Goal: Task Accomplishment & Management: Manage account settings

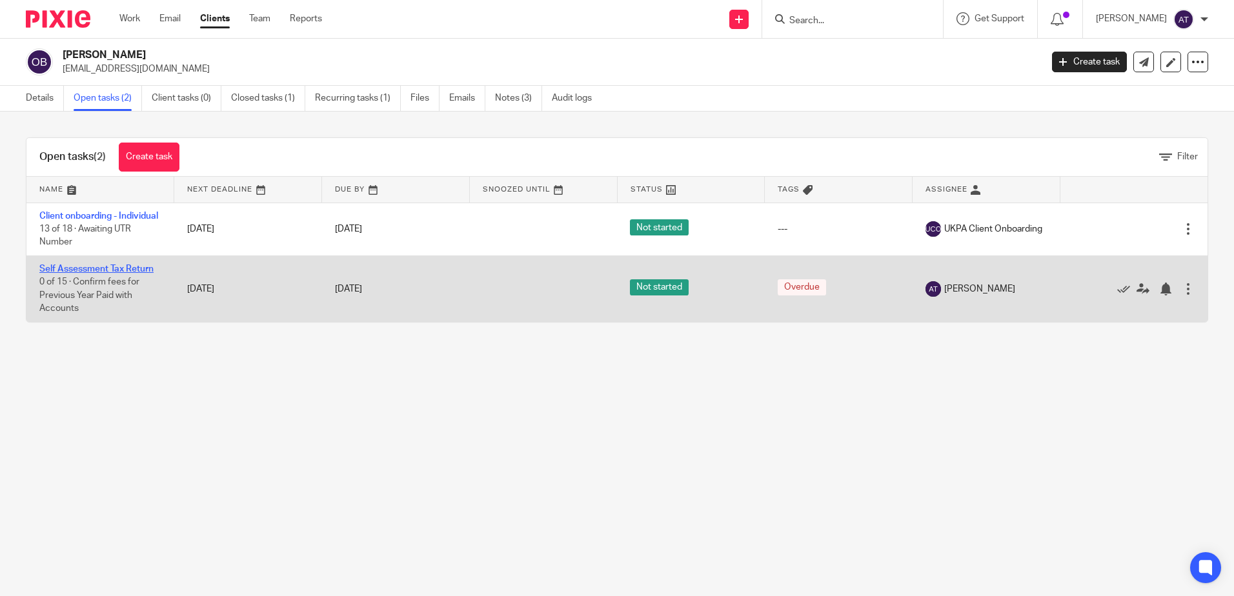
click at [105, 274] on link "Self Assessment Tax Return" at bounding box center [96, 269] width 114 height 9
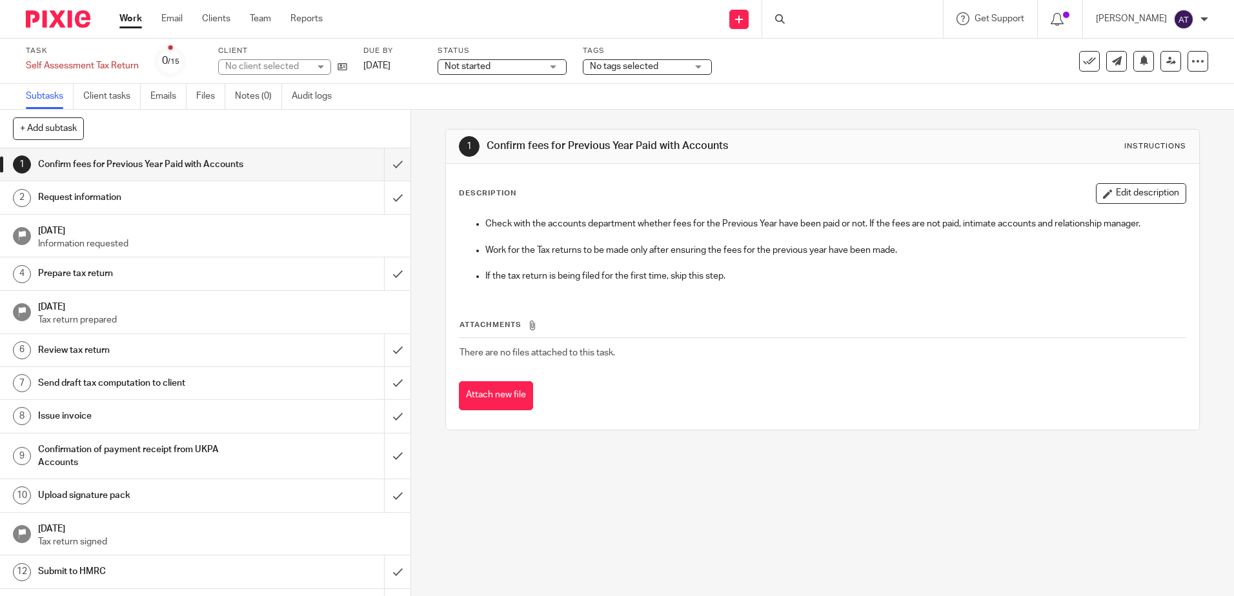
click at [241, 167] on h1 "Confirm fees for Previous Year Paid with Accounts" at bounding box center [149, 164] width 222 height 19
click at [316, 167] on div "Confirm fees for Previous Year Paid with Accounts" at bounding box center [205, 164] width 334 height 19
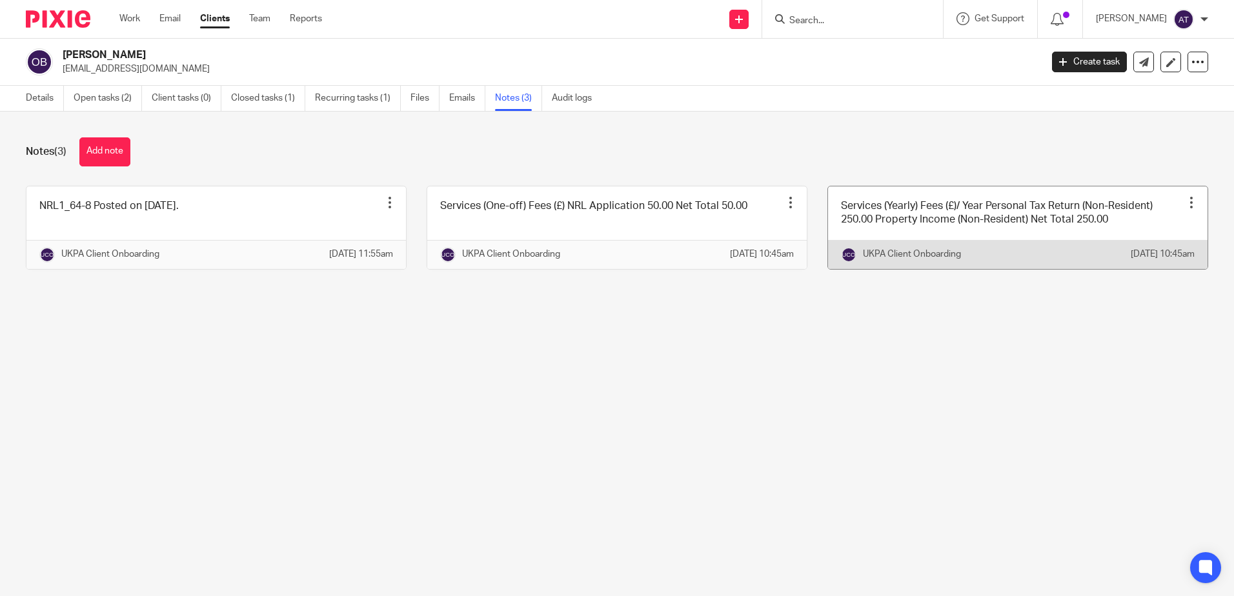
click at [1107, 227] on link at bounding box center [1017, 228] width 379 height 83
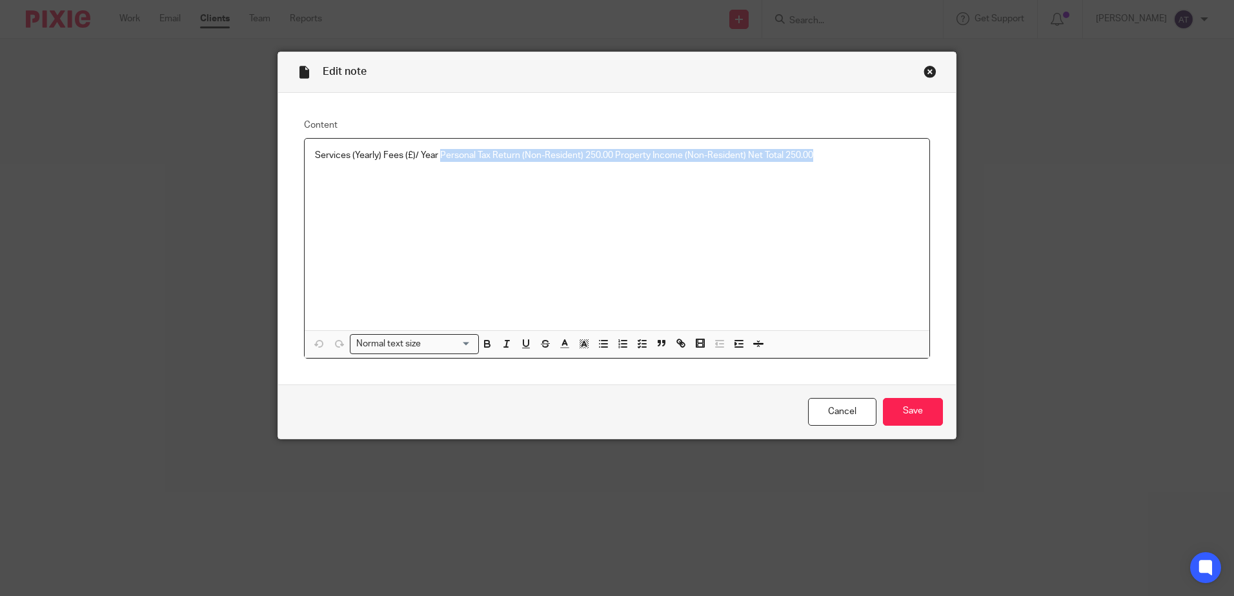
drag, startPoint x: 833, startPoint y: 158, endPoint x: 435, endPoint y: 145, distance: 398.4
click at [435, 145] on div "Services (Yearly) Fees (£)/ Year Personal Tax Return (Non-Resident) 250.00 Prop…" at bounding box center [617, 235] width 625 height 192
copy p "Personal Tax Return (Non-Resident) 250.00 Property Income (Non-Resident) Net To…"
click at [672, 240] on div "Services (Yearly) Fees (£)/ Year Personal Tax Return (Non-Resident) 250.00 Prop…" at bounding box center [617, 235] width 625 height 192
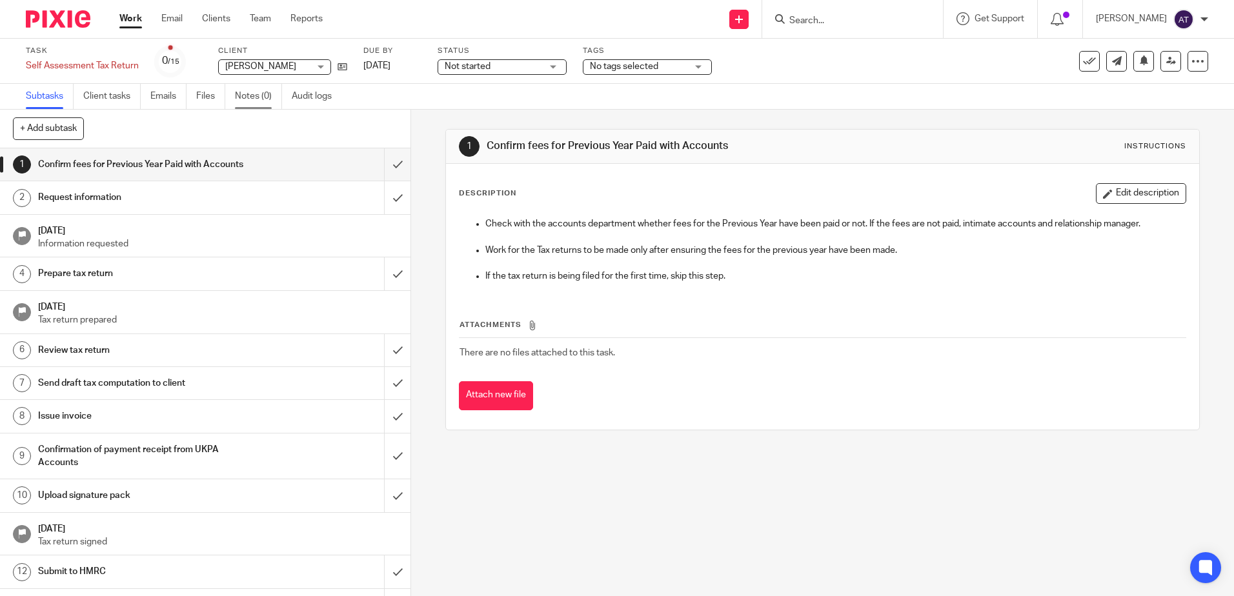
click at [259, 101] on link "Notes (0)" at bounding box center [258, 96] width 47 height 25
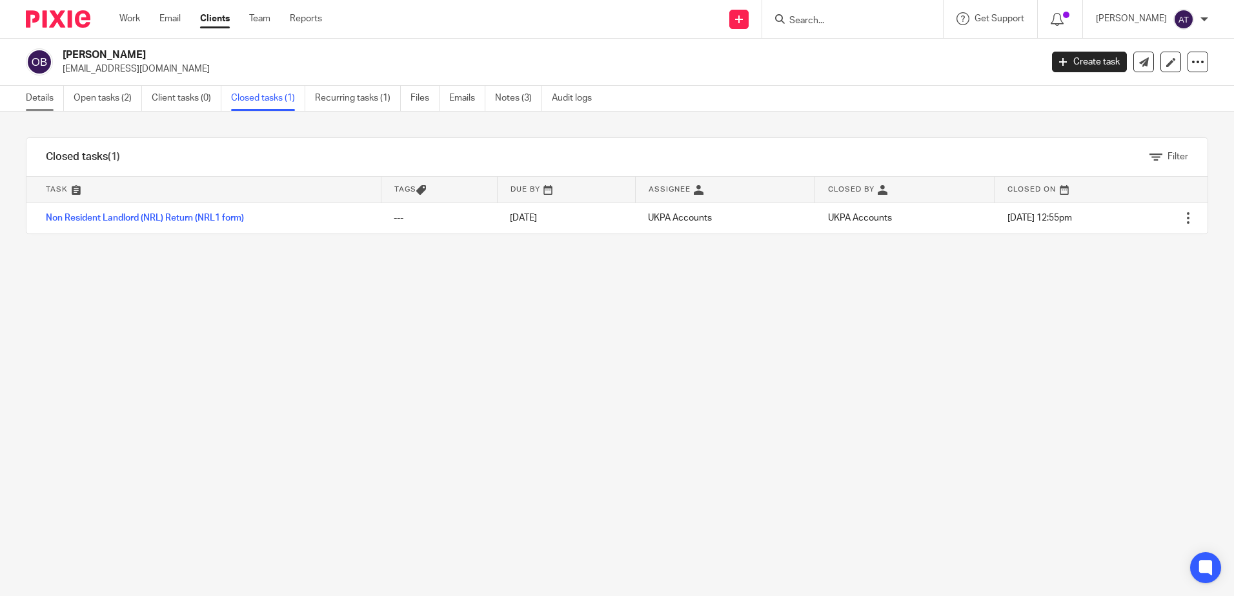
click at [46, 101] on link "Details" at bounding box center [45, 98] width 38 height 25
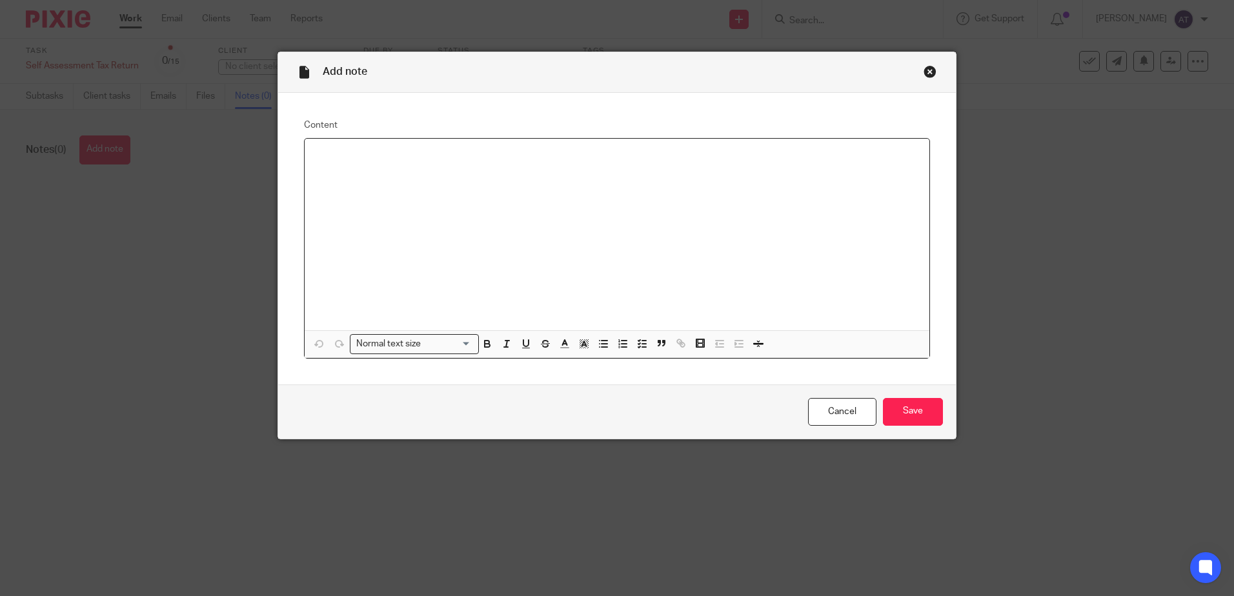
click at [371, 170] on div at bounding box center [617, 235] width 625 height 192
click at [487, 158] on p "Personal Tax Return (Non-Resident) 250.00 Property Income (Non-Resident) Net To…" at bounding box center [617, 155] width 604 height 13
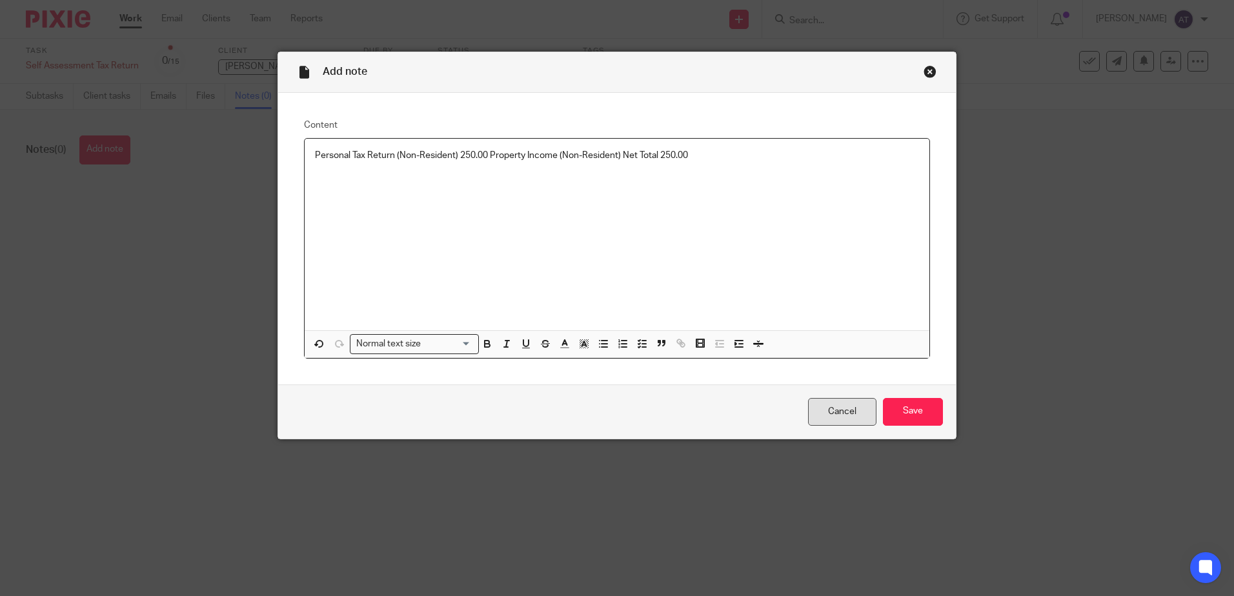
click at [818, 402] on link "Cancel" at bounding box center [842, 412] width 68 height 28
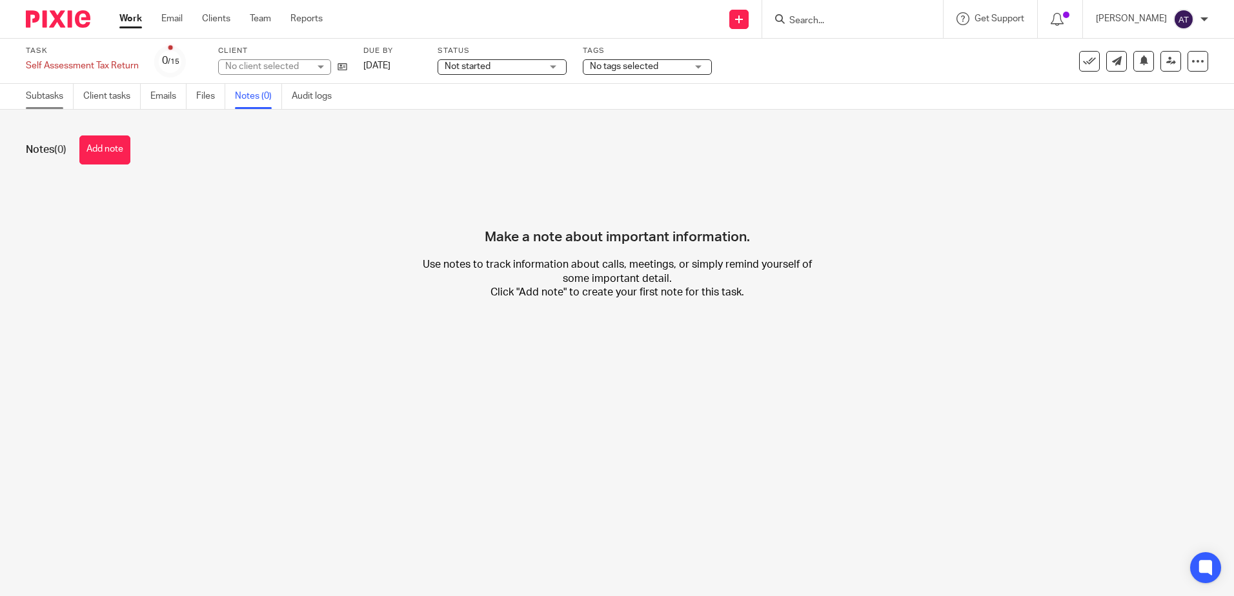
click at [46, 101] on link "Subtasks" at bounding box center [50, 96] width 48 height 25
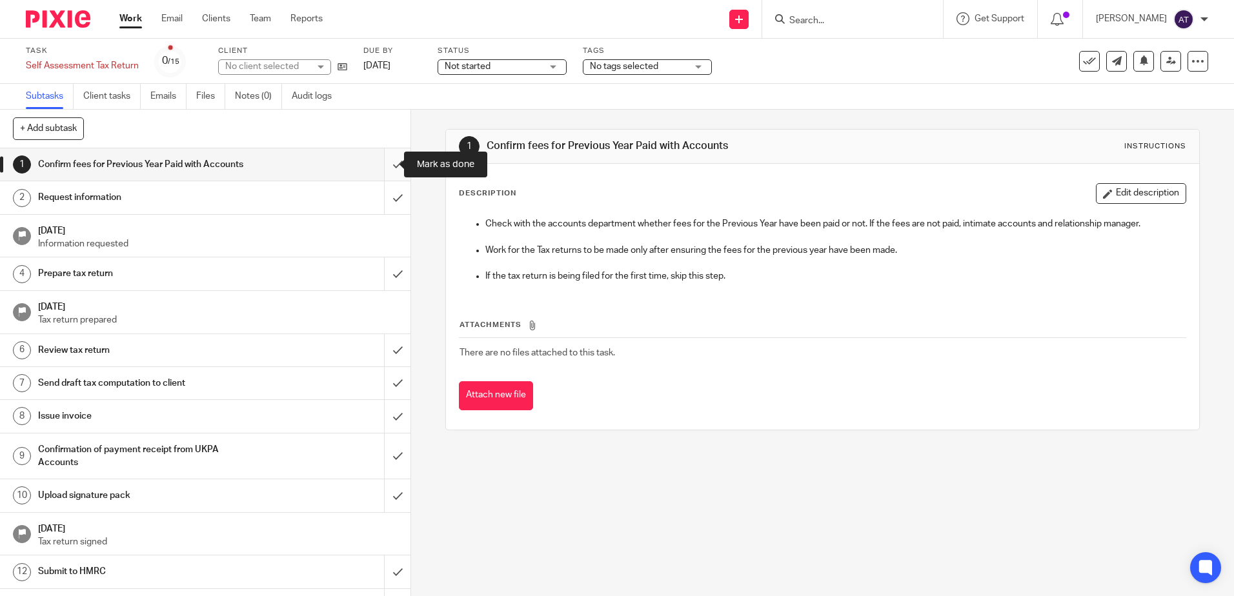
click at [387, 166] on input "submit" at bounding box center [205, 164] width 410 height 32
click at [293, 199] on div "Request information" at bounding box center [205, 197] width 334 height 19
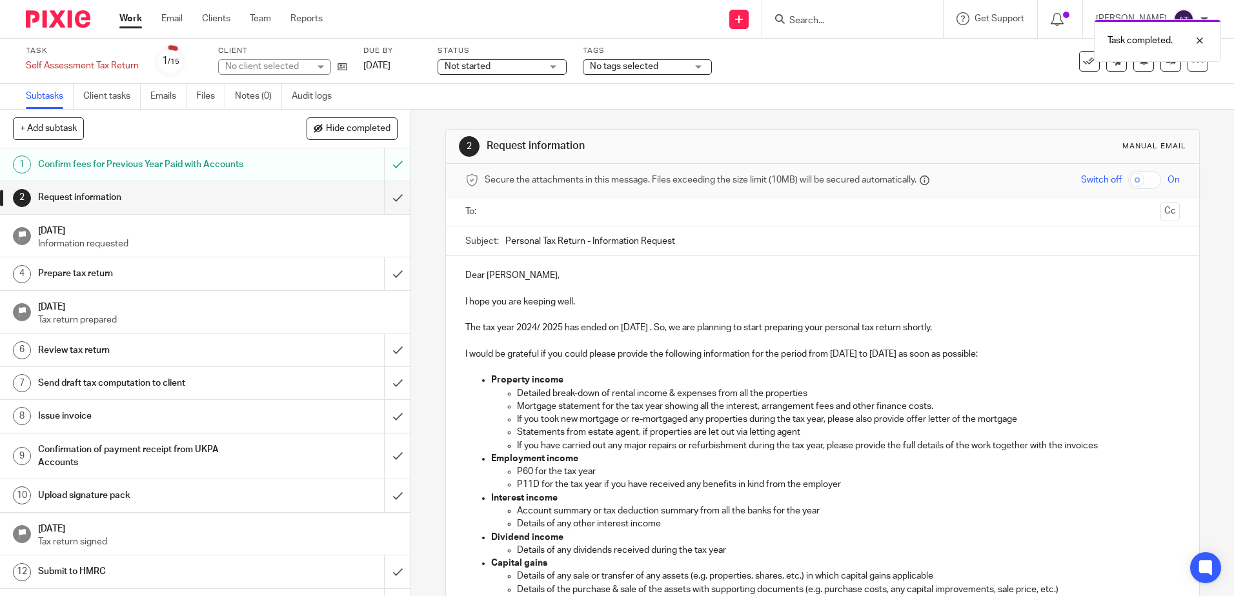
click at [556, 206] on input "text" at bounding box center [821, 212] width 665 height 15
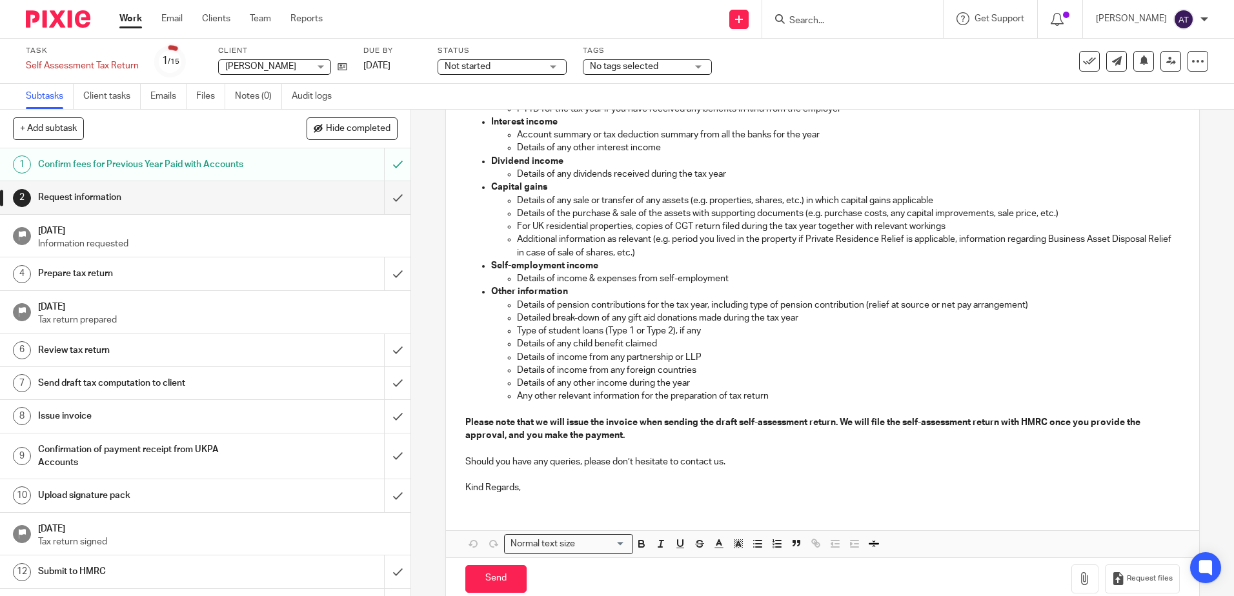
scroll to position [403, 0]
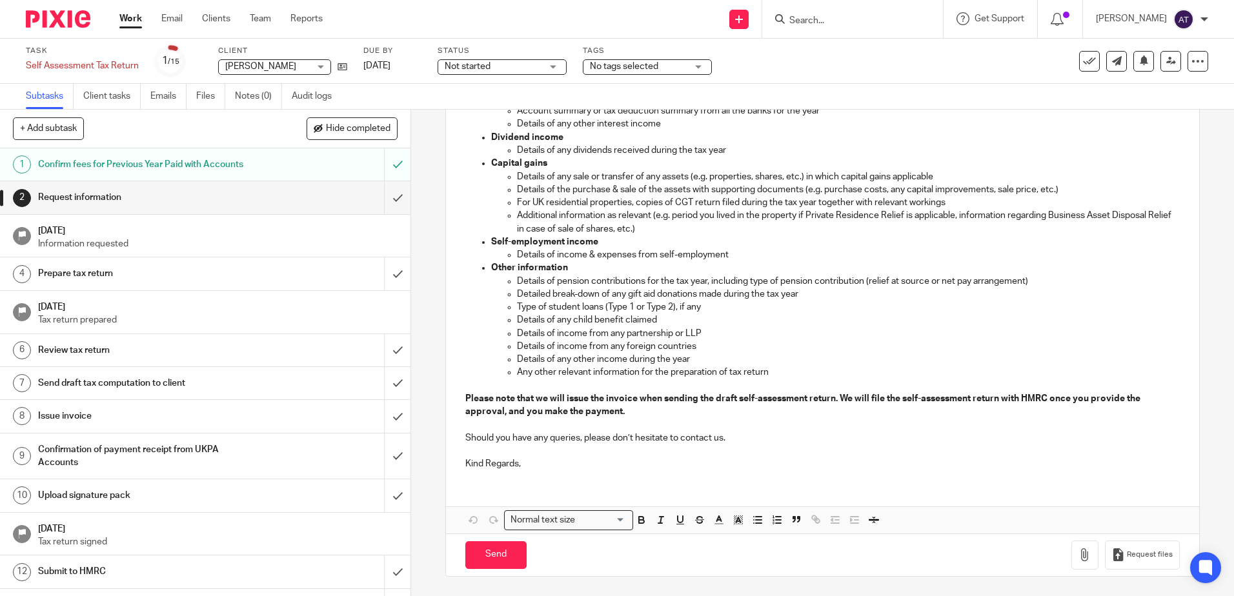
click at [536, 459] on p "Kind Regards," at bounding box center [822, 464] width 714 height 13
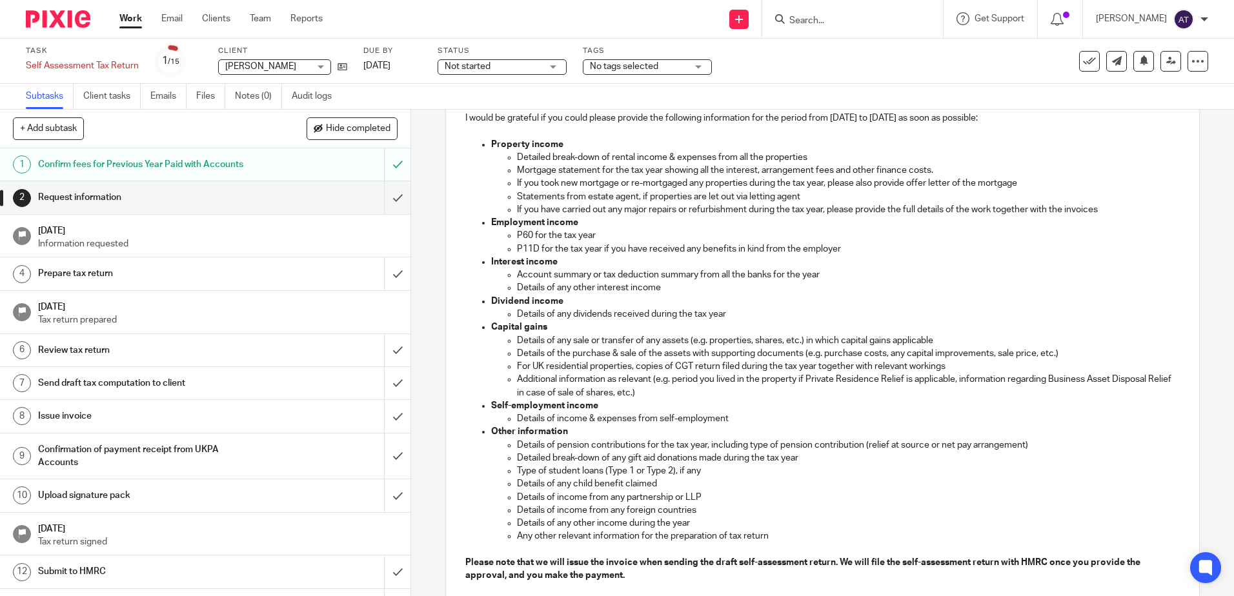
scroll to position [258, 0]
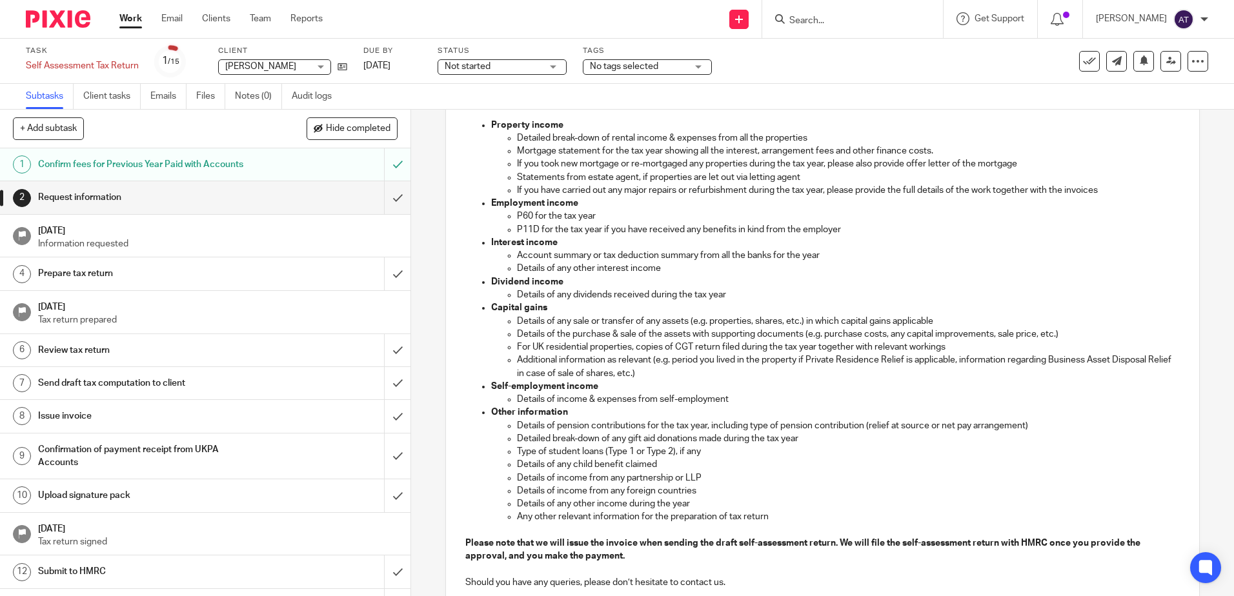
click at [833, 469] on p "Details of any child benefit claimed" at bounding box center [848, 464] width 662 height 13
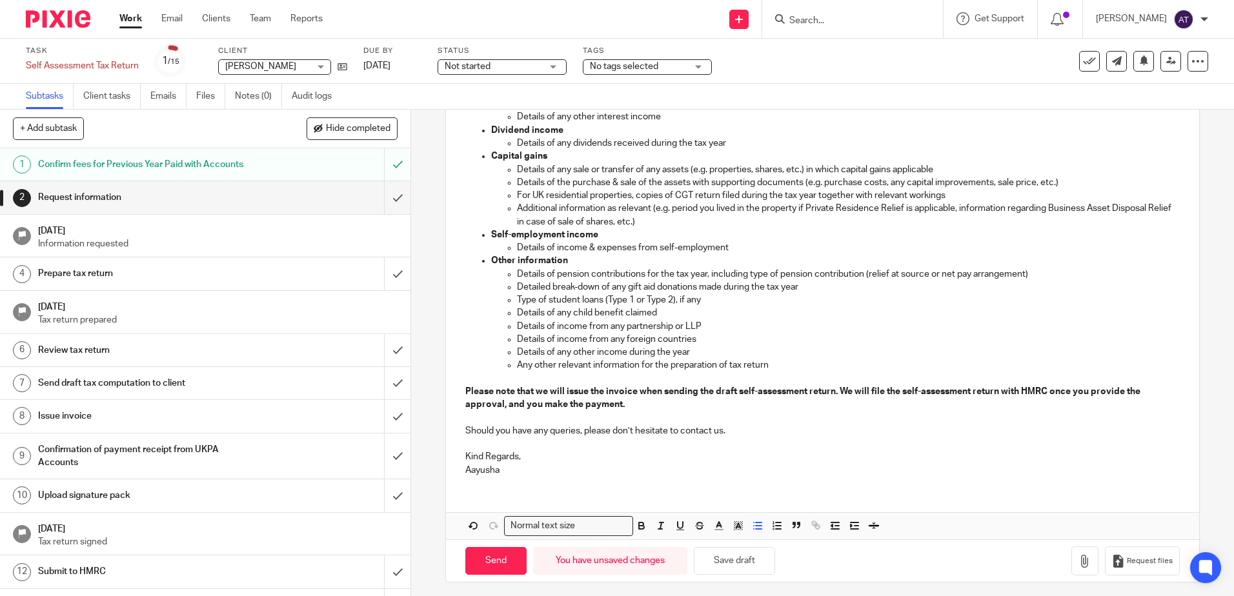
scroll to position [416, 0]
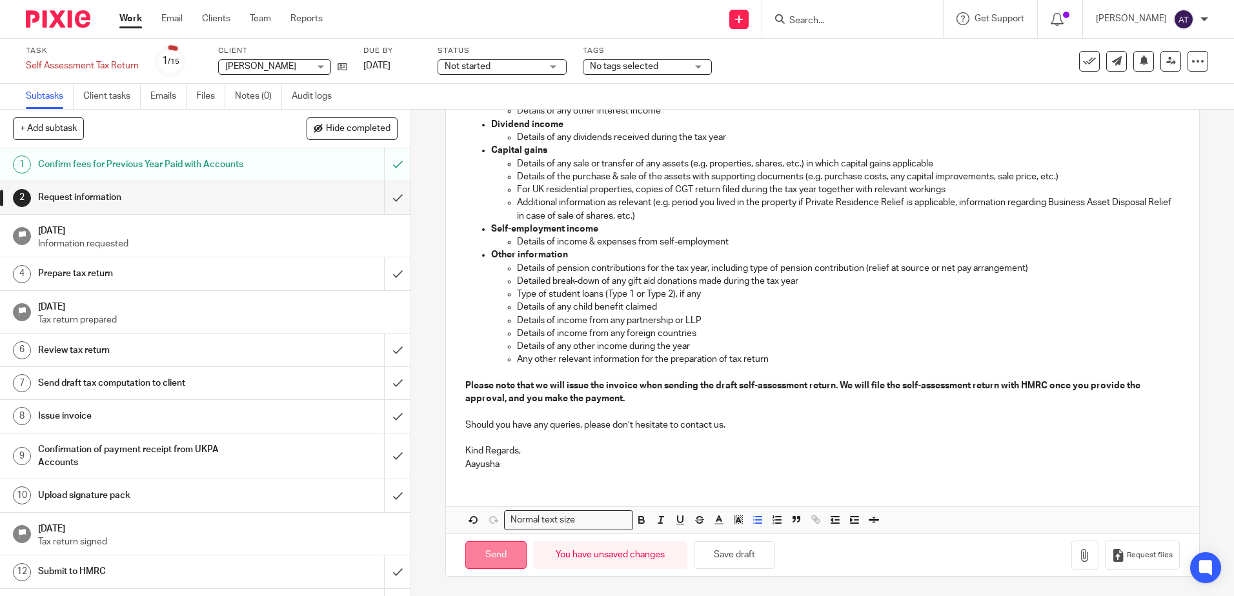
click at [500, 551] on input "Send" at bounding box center [495, 555] width 61 height 28
type input "Sent"
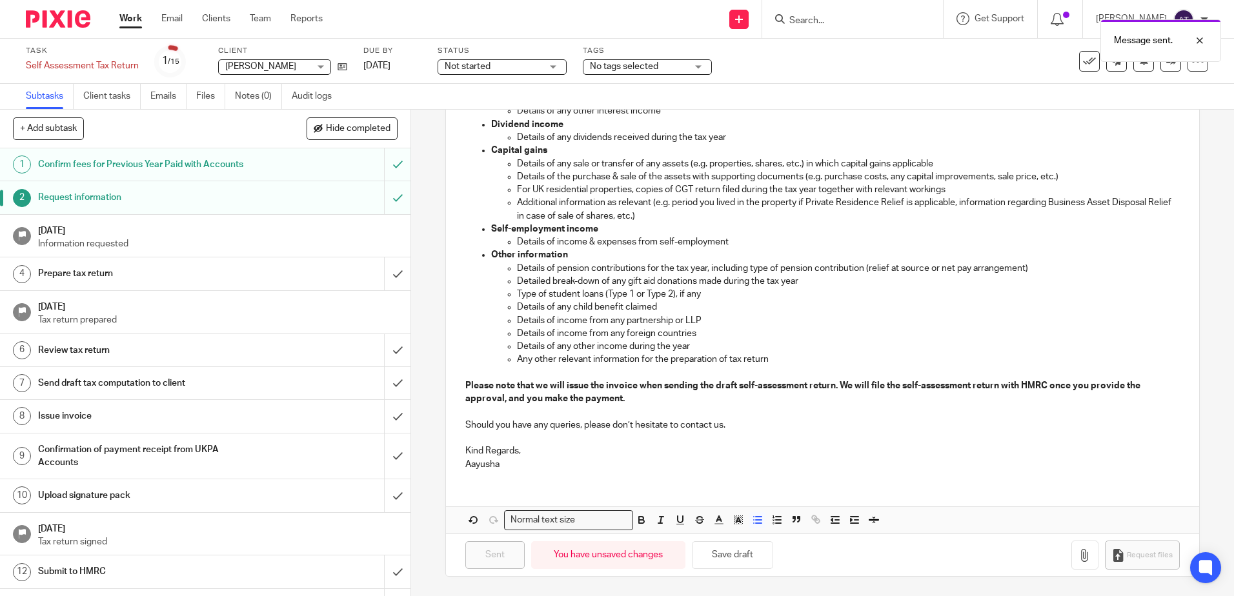
click at [210, 241] on p "Information requested" at bounding box center [218, 243] width 360 height 13
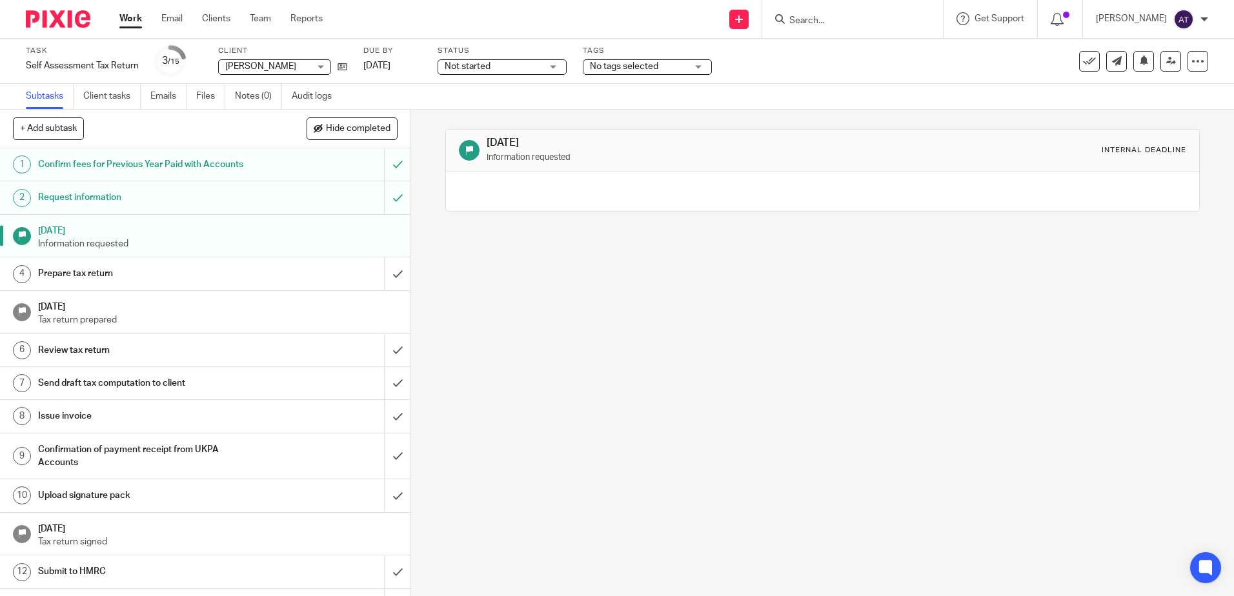
click at [139, 272] on h1 "Prepare tax return" at bounding box center [149, 273] width 222 height 19
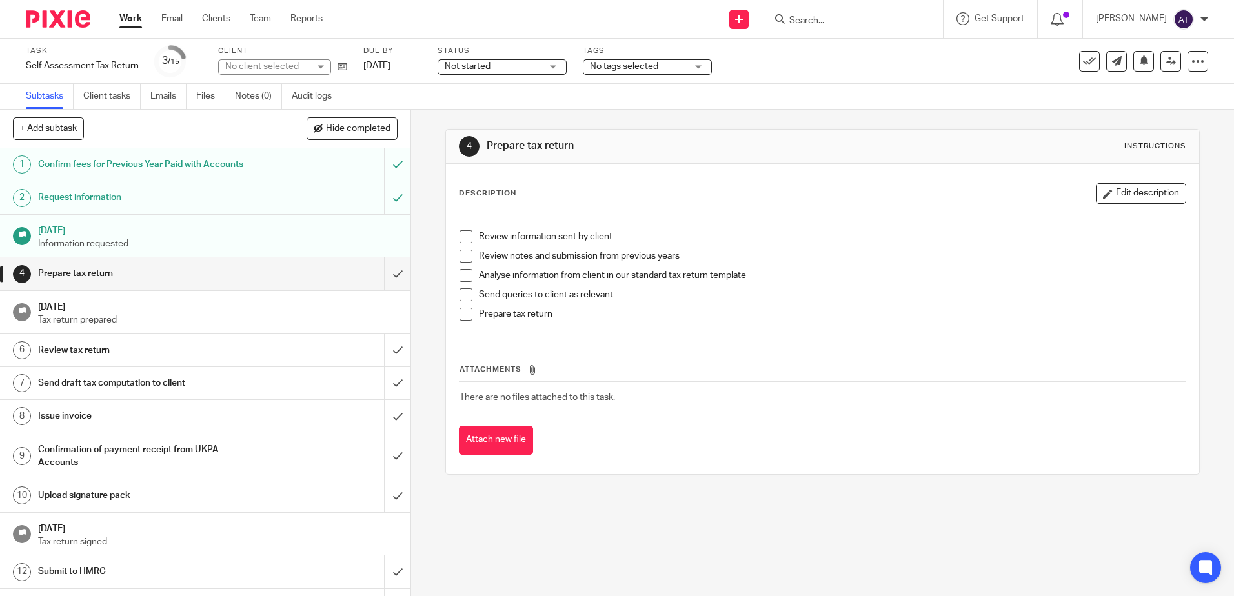
click at [537, 68] on span "Not started" at bounding box center [493, 67] width 97 height 14
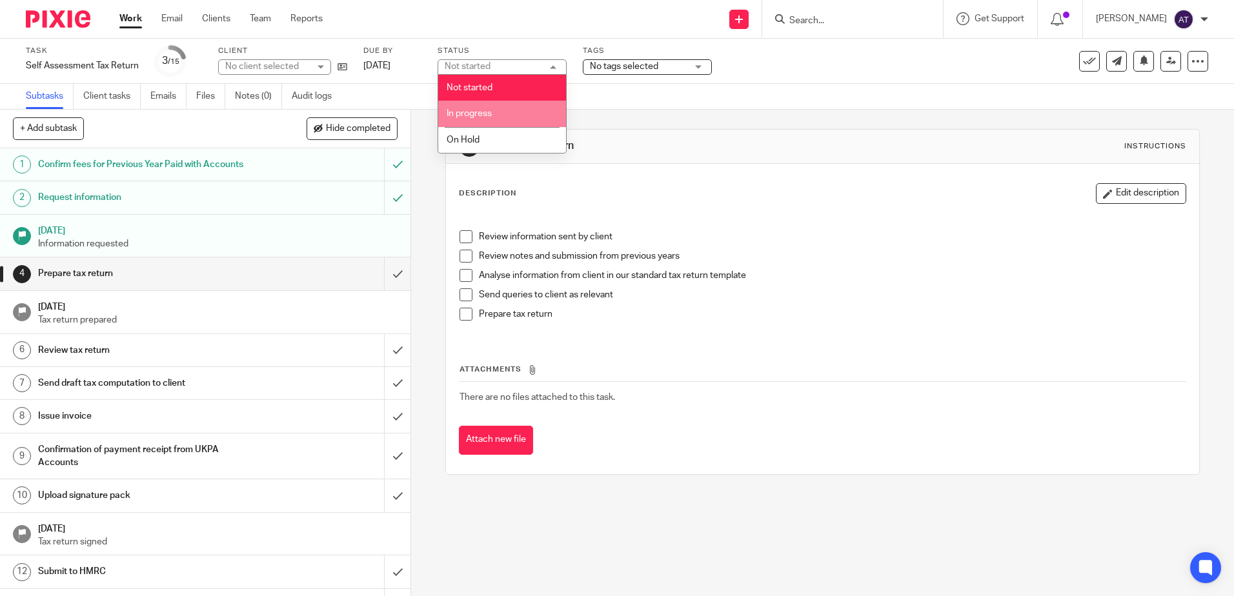
click at [522, 107] on li "In progress" at bounding box center [502, 114] width 128 height 26
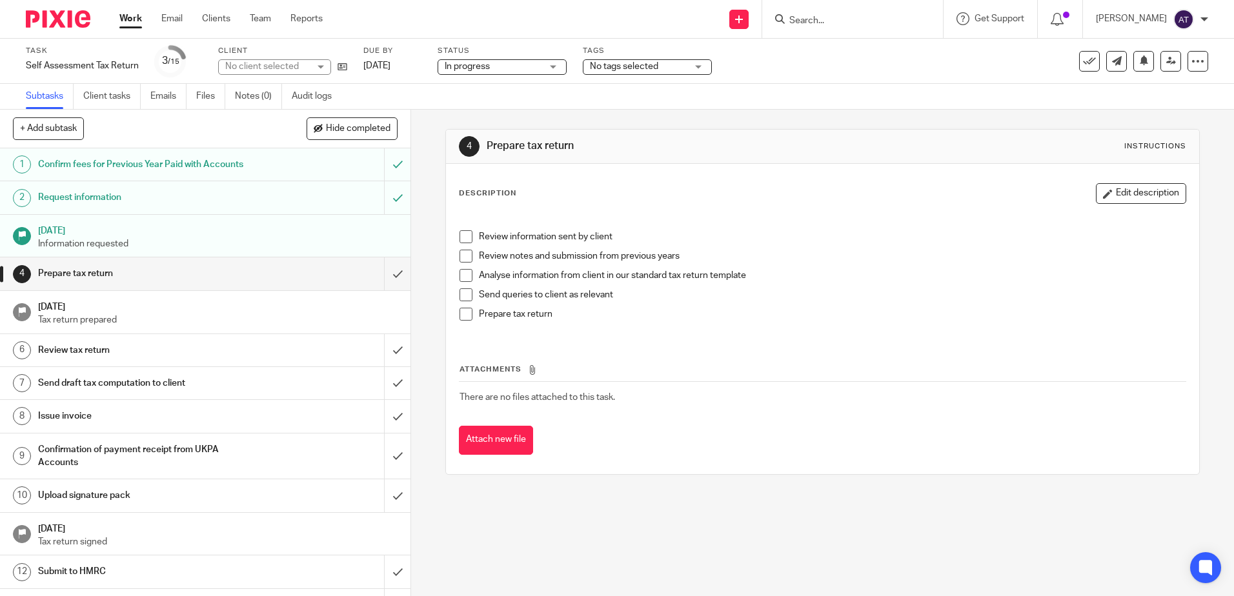
click at [629, 70] on span "No tags selected" at bounding box center [624, 66] width 68 height 9
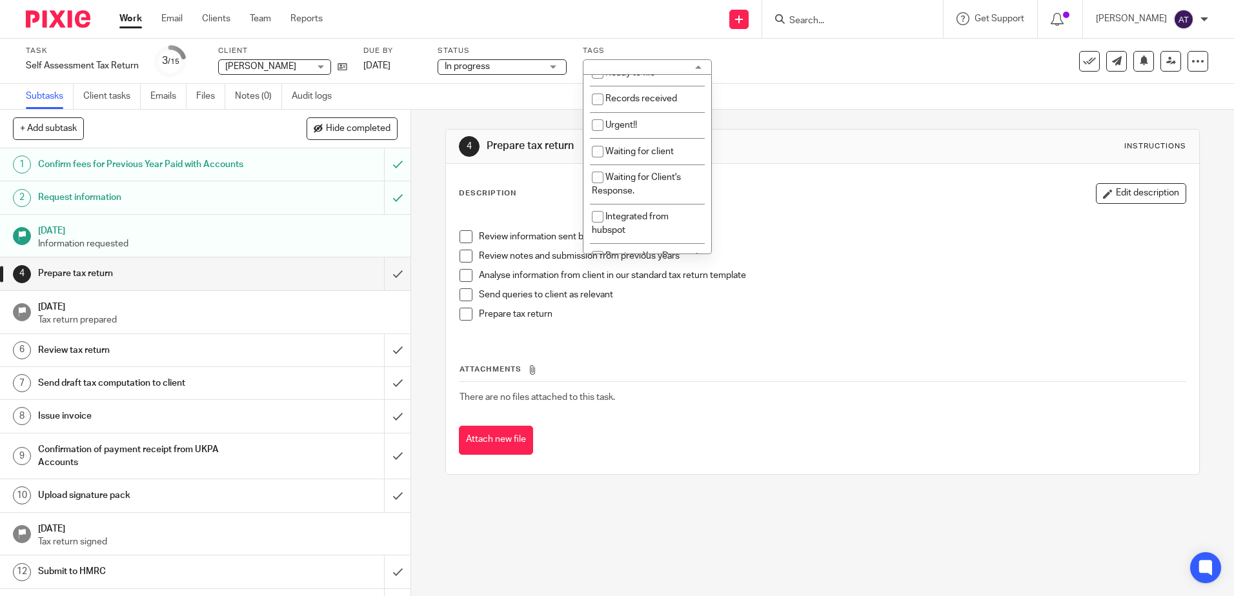
scroll to position [258, 0]
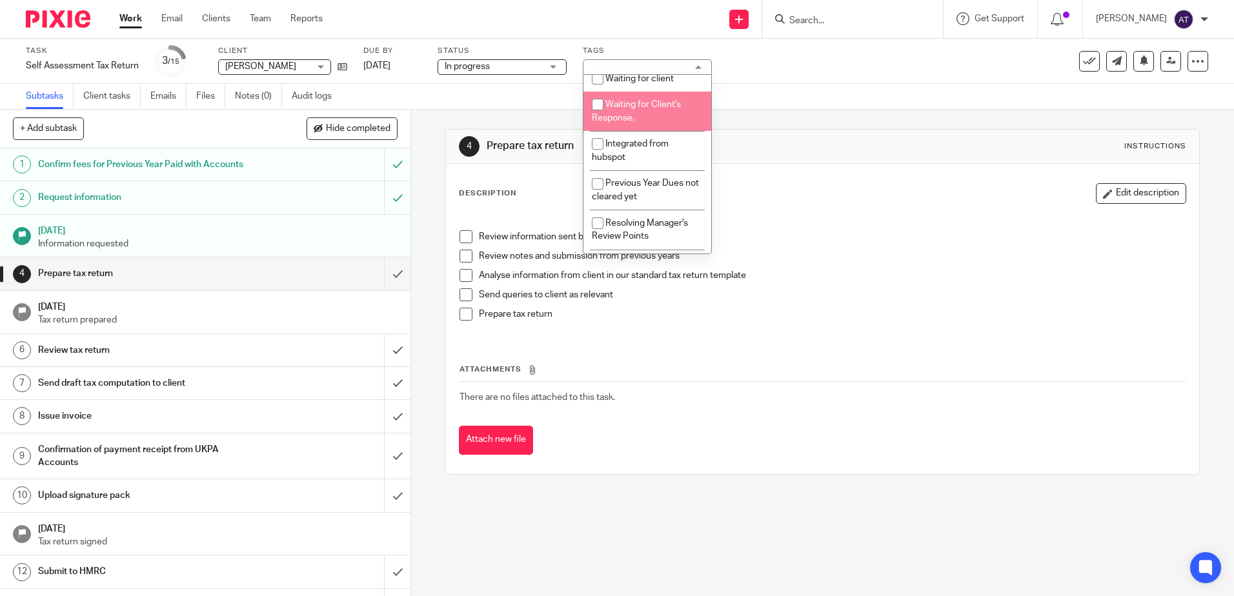
click at [654, 114] on li "Waiting for Client's Response." at bounding box center [647, 111] width 128 height 39
checkbox input "true"
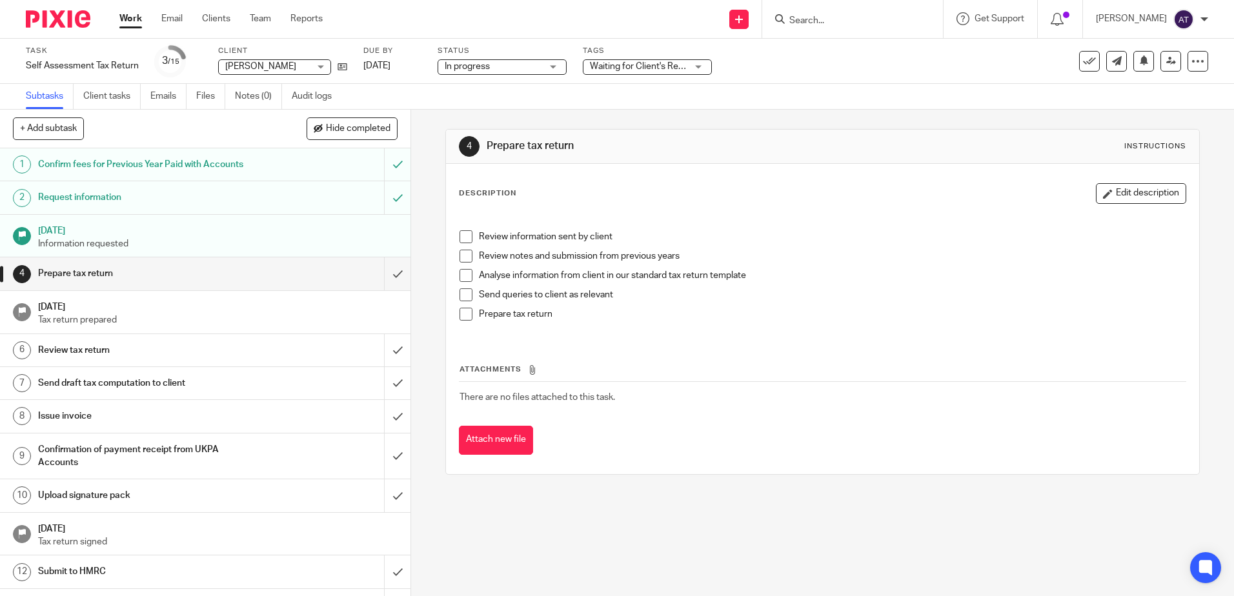
click at [854, 105] on div "Subtasks Client tasks Emails Files Notes (0) Audit logs" at bounding box center [617, 97] width 1234 height 26
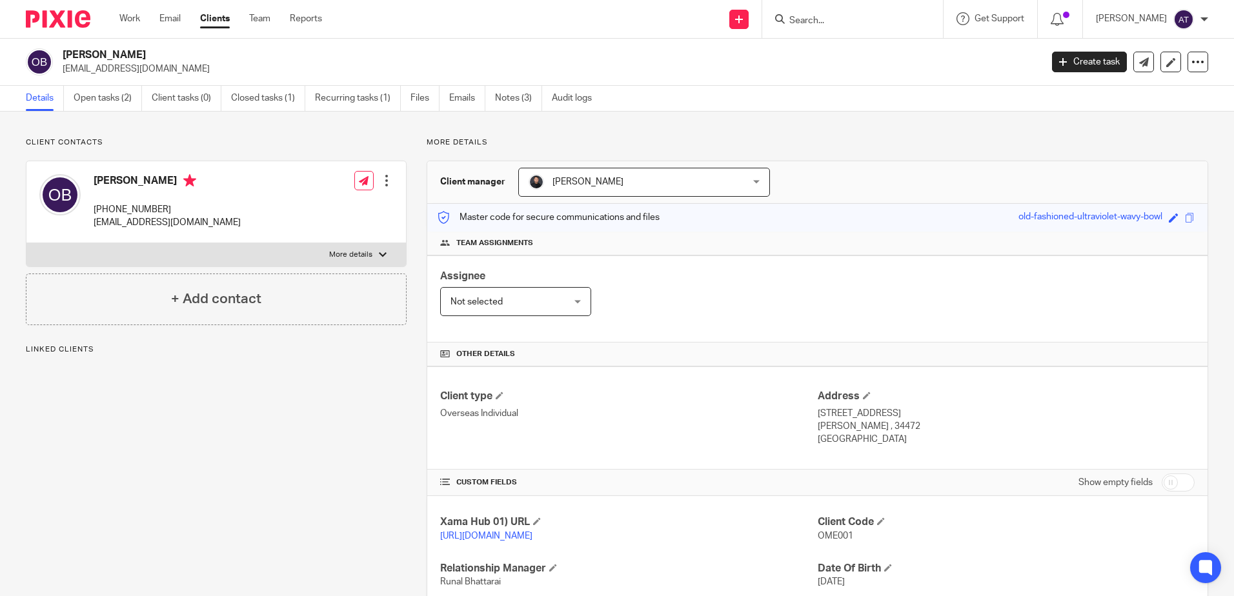
drag, startPoint x: 63, startPoint y: 55, endPoint x: 152, endPoint y: 59, distance: 89.1
click at [152, 59] on h2 "[PERSON_NAME]" at bounding box center [451, 55] width 776 height 14
copy h2 "[PERSON_NAME]"
click at [971, 123] on div "Client contacts [PERSON_NAME] [PHONE_NUMBER] [EMAIL_ADDRESS][DOMAIN_NAME] Edit …" at bounding box center [617, 420] width 1234 height 616
click at [105, 96] on link "Open tasks (2)" at bounding box center [108, 98] width 68 height 25
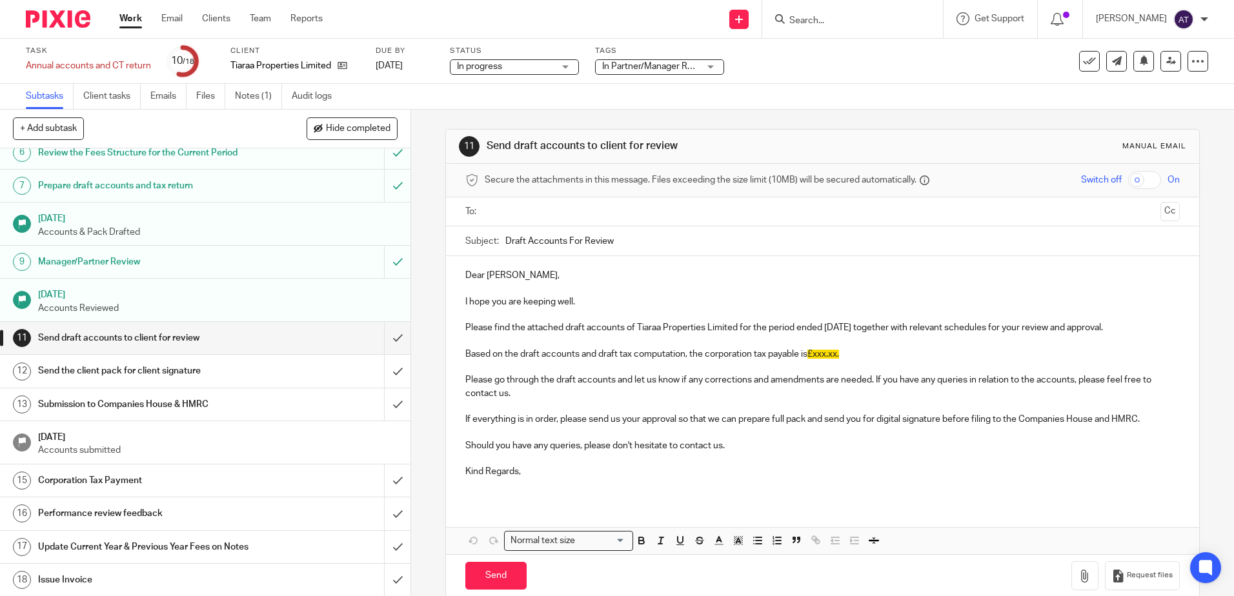
scroll to position [198, 0]
click at [780, 363] on p at bounding box center [822, 367] width 714 height 13
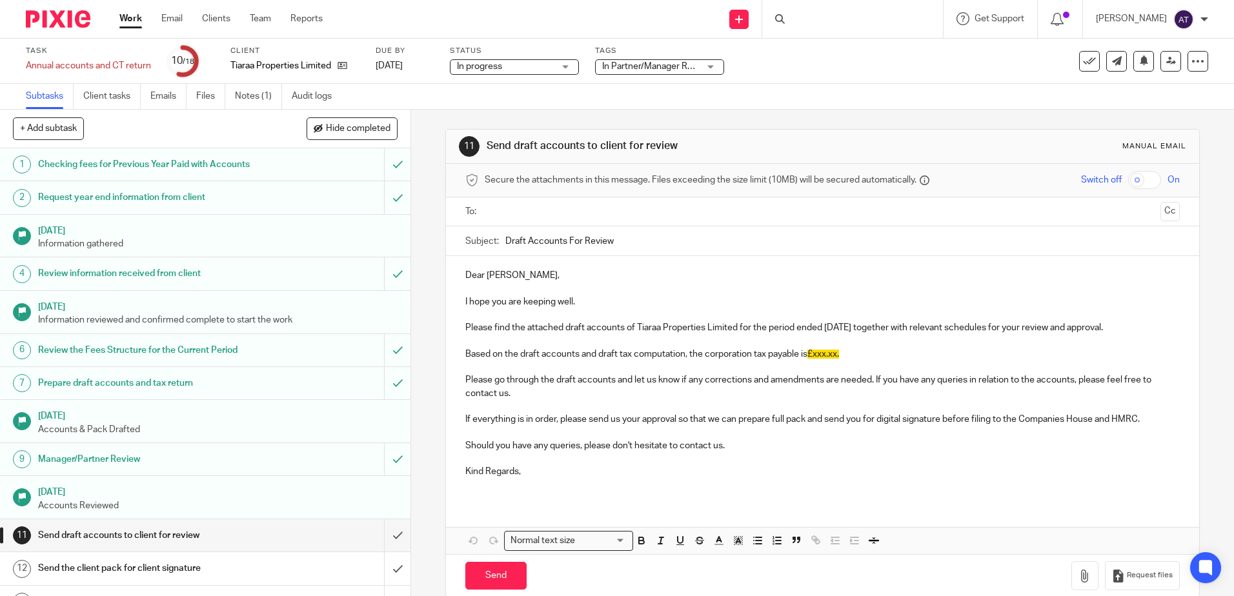
drag, startPoint x: 0, startPoint y: 0, endPoint x: 631, endPoint y: 66, distance: 634.0
click at [631, 66] on span "In Partner/Manager Review" at bounding box center [656, 66] width 108 height 9
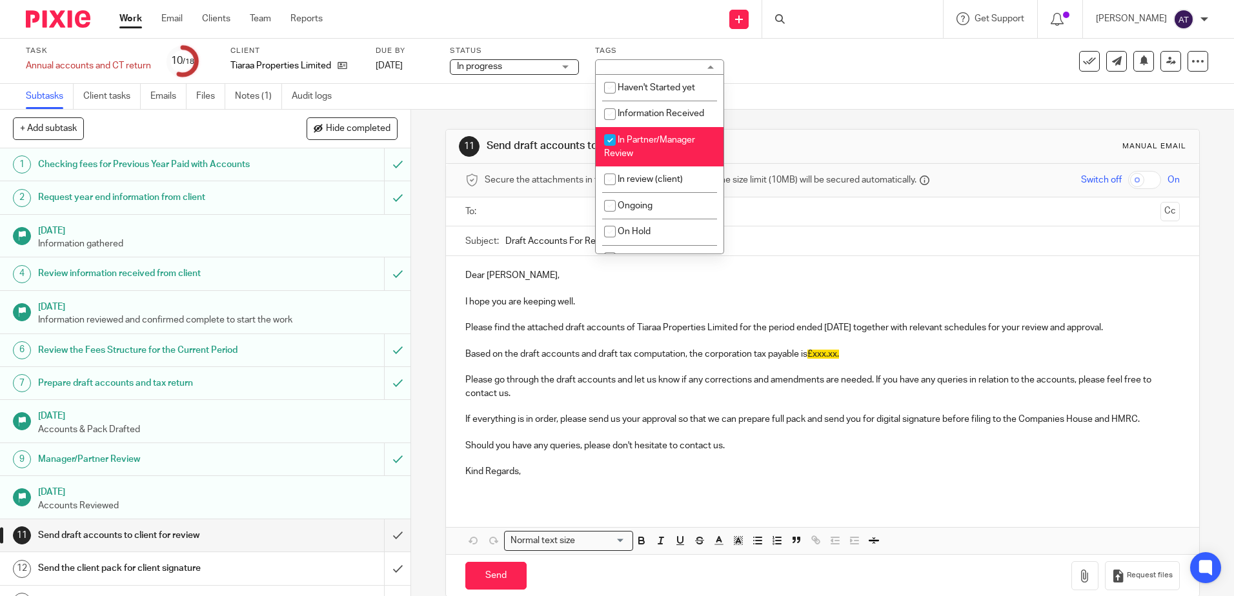
click at [631, 146] on li "In Partner/Manager Review" at bounding box center [660, 146] width 128 height 39
checkbox input "false"
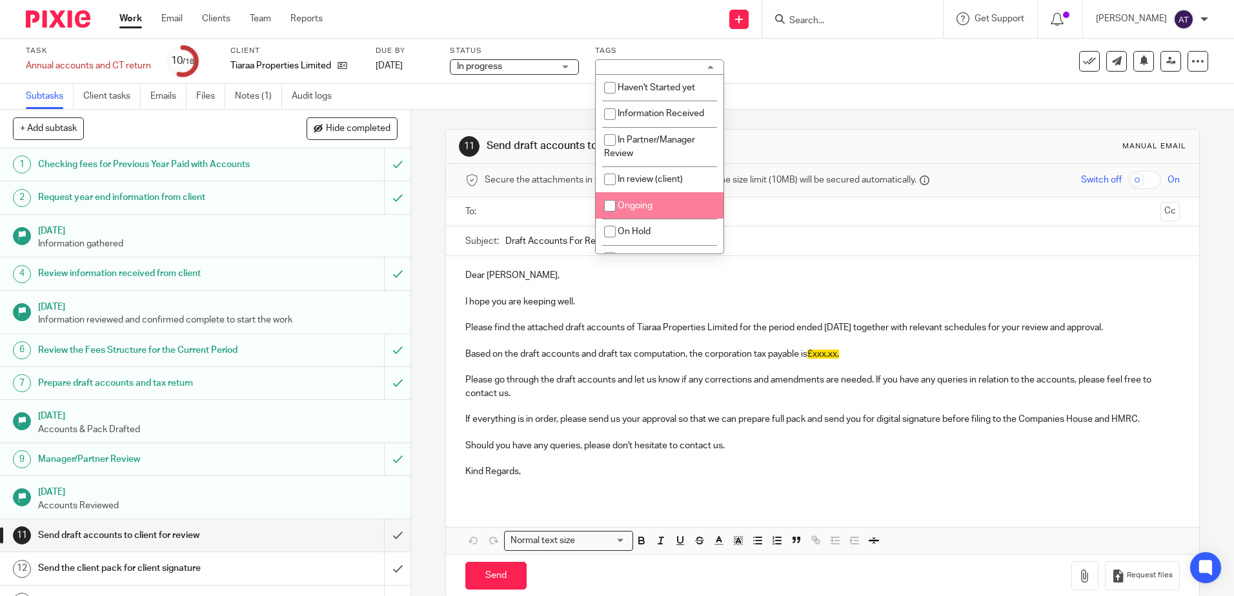
click at [630, 196] on li "Ongoing" at bounding box center [660, 205] width 128 height 26
checkbox input "true"
click at [796, 116] on div "11 Send draft accounts to client for review Manual email Secure the attachments…" at bounding box center [822, 363] width 754 height 507
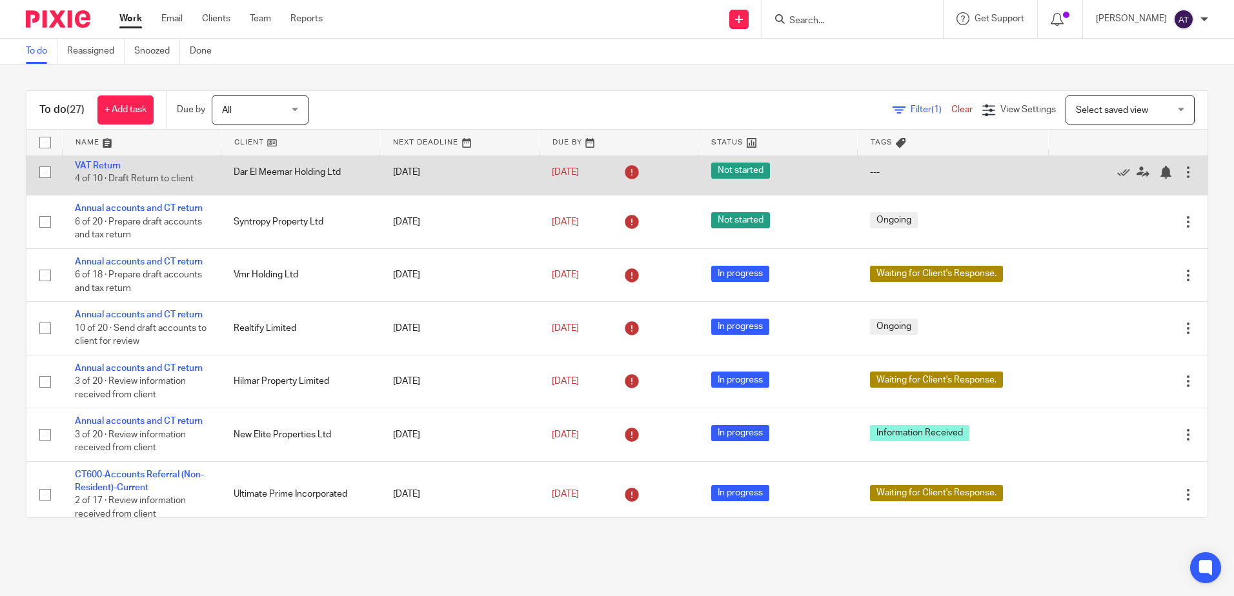
scroll to position [194, 0]
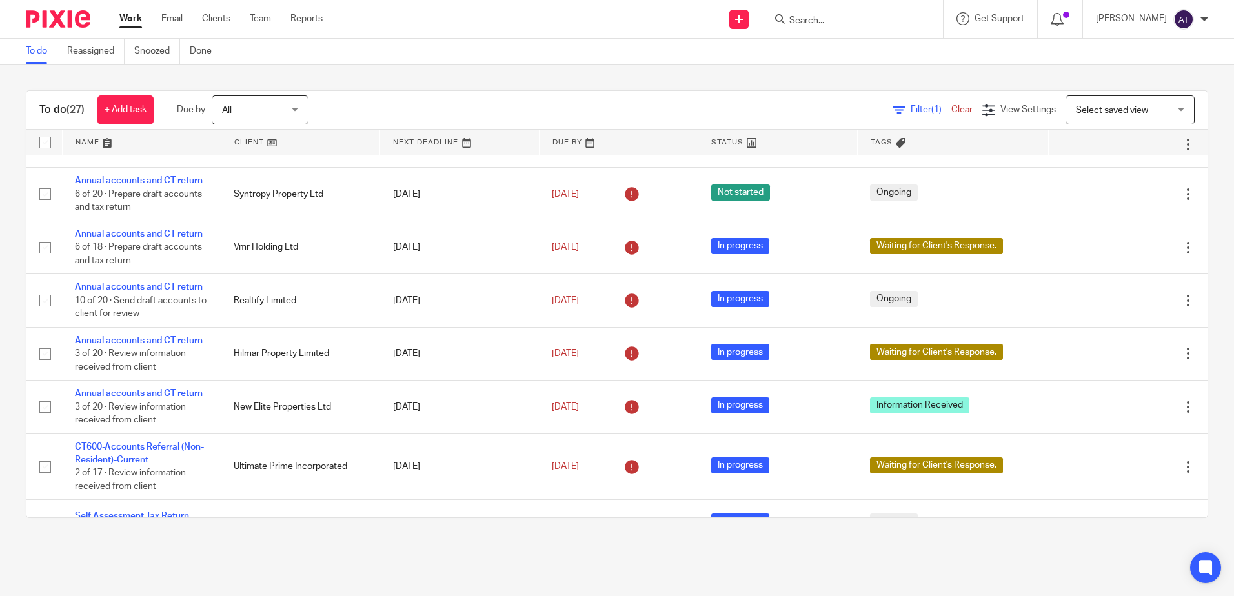
click at [870, 21] on input "Search" at bounding box center [846, 21] width 116 height 12
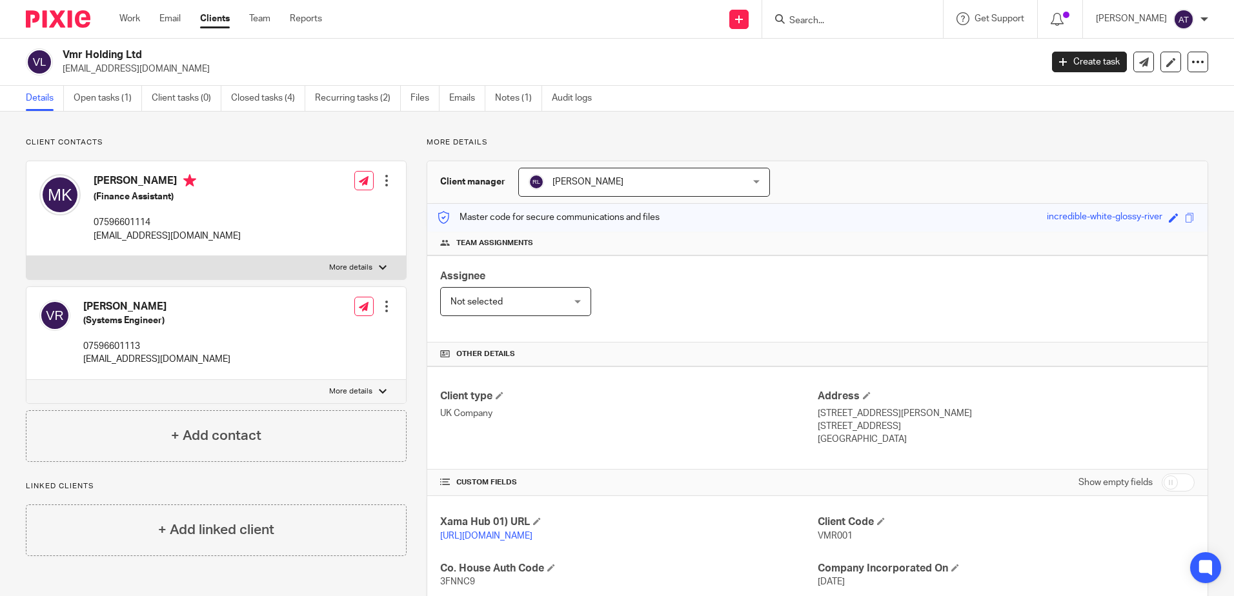
click at [814, 287] on div "Assignee Not selected Not selected Not selected [PERSON_NAME] [PERSON_NAME] [PE…" at bounding box center [817, 299] width 780 height 87
